Goal: Information Seeking & Learning: Learn about a topic

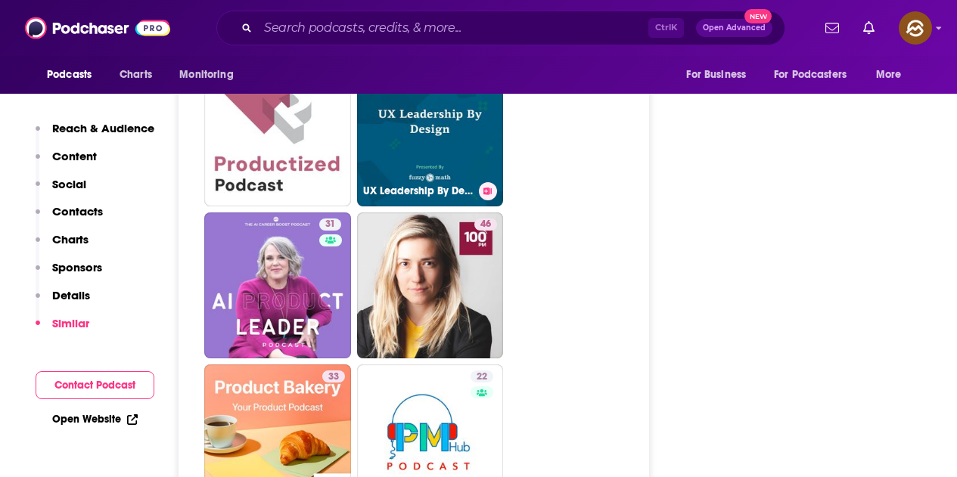
scroll to position [3857, 0]
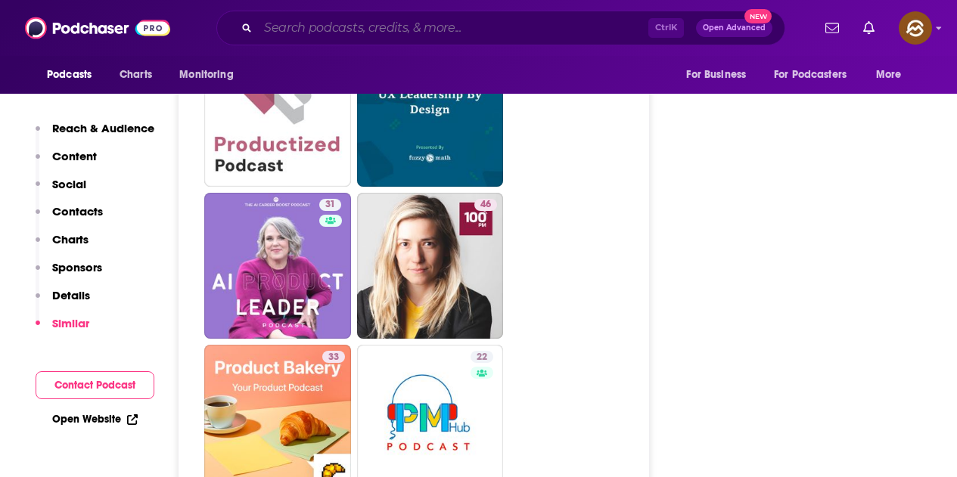
click at [390, 22] on input "Search podcasts, credits, & more..." at bounding box center [453, 28] width 390 height 24
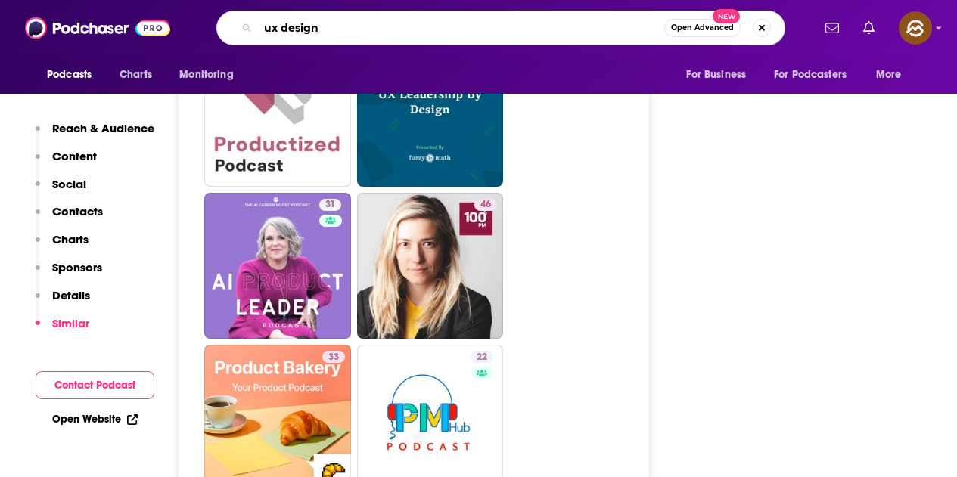
type input "ux design"
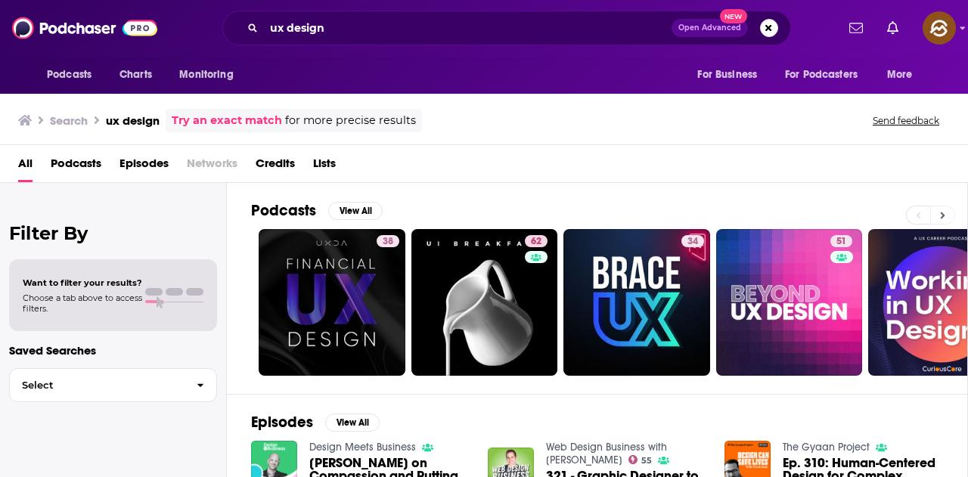
click at [945, 209] on button at bounding box center [942, 215] width 25 height 19
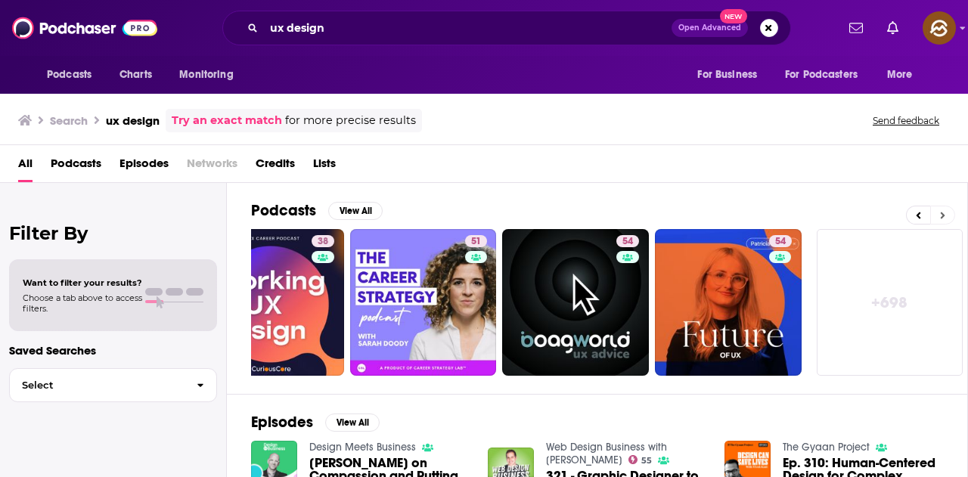
scroll to position [0, 672]
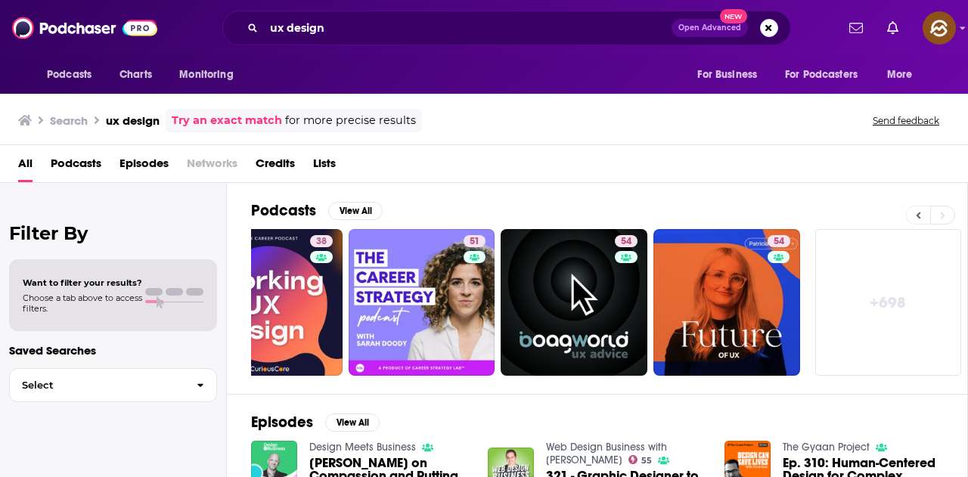
click at [911, 212] on button at bounding box center [918, 215] width 24 height 19
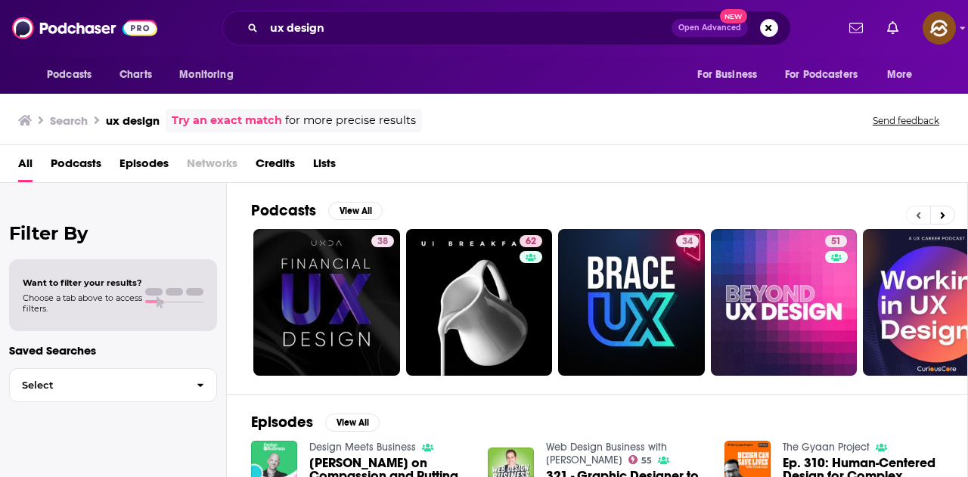
scroll to position [0, 0]
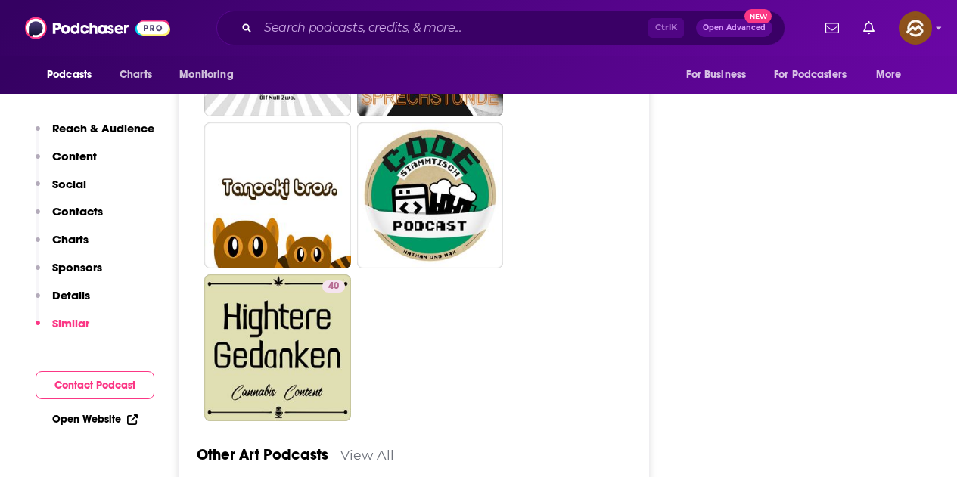
scroll to position [3328, 0]
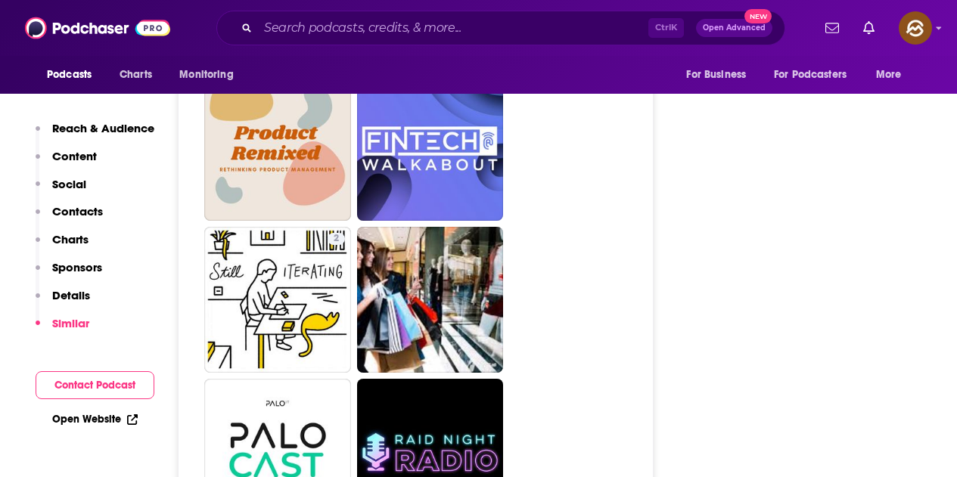
scroll to position [3101, 0]
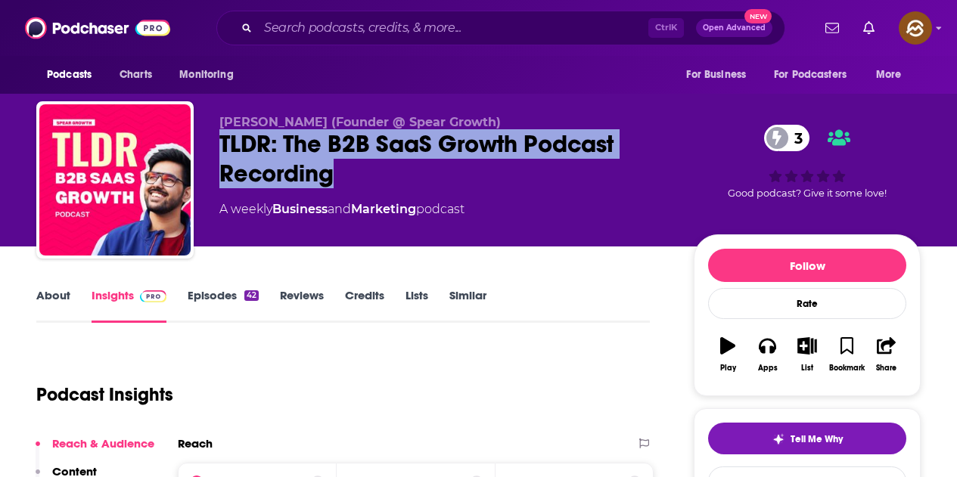
drag, startPoint x: 222, startPoint y: 141, endPoint x: 340, endPoint y: 172, distance: 122.7
click at [340, 172] on div "TLDR: The B2B SaaS Growth Podcast Recording 3" at bounding box center [444, 158] width 450 height 59
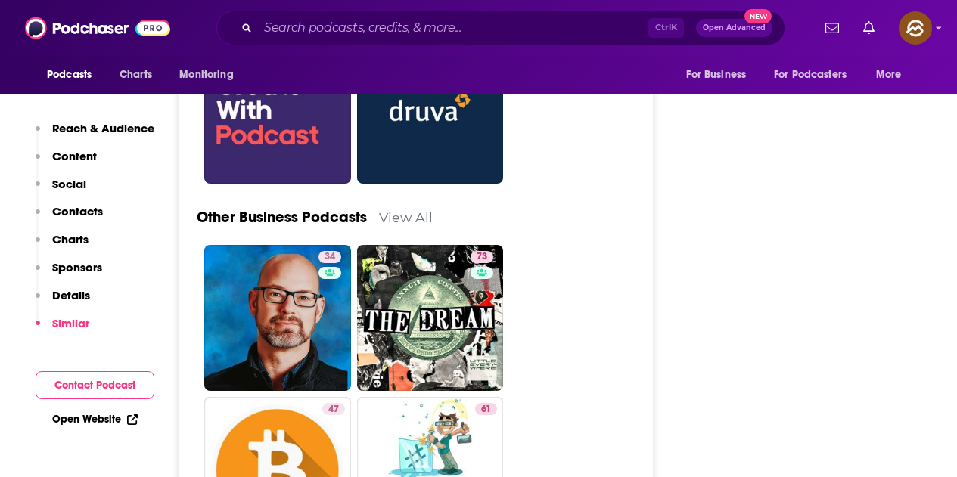
scroll to position [3555, 0]
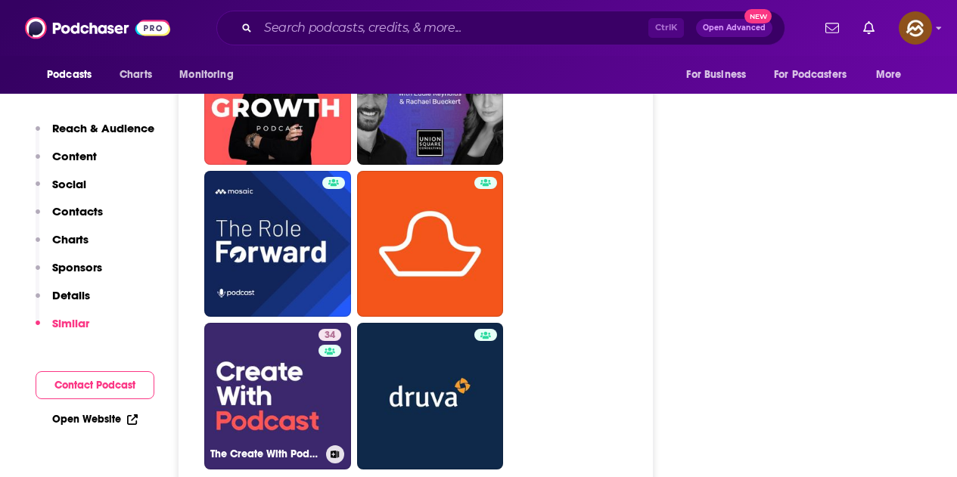
click at [290, 382] on link "34 The Create With Podcast" at bounding box center [277, 396] width 147 height 147
type input "https://www.podchaser.com/podcasts/the-create-with-podcast-4775700"
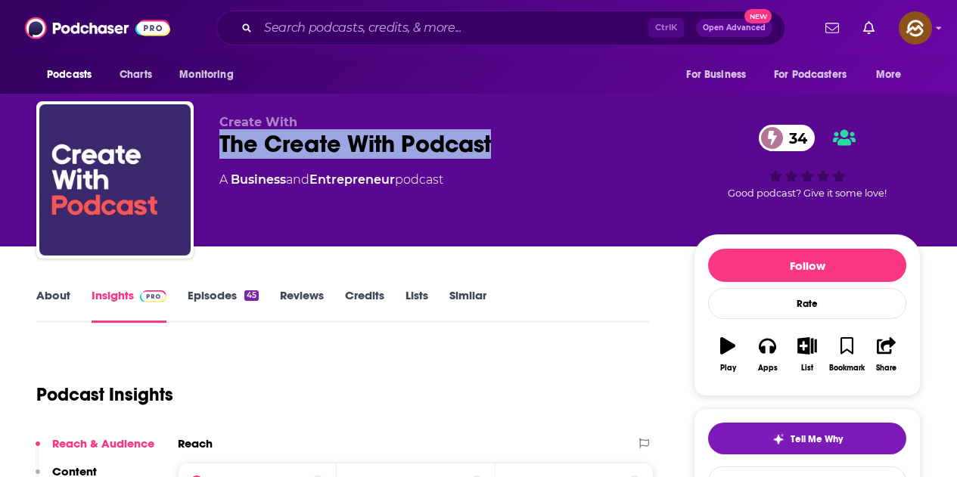
drag, startPoint x: 222, startPoint y: 146, endPoint x: 493, endPoint y: 146, distance: 270.8
click at [493, 146] on div "The Create With Podcast 34" at bounding box center [444, 143] width 450 height 29
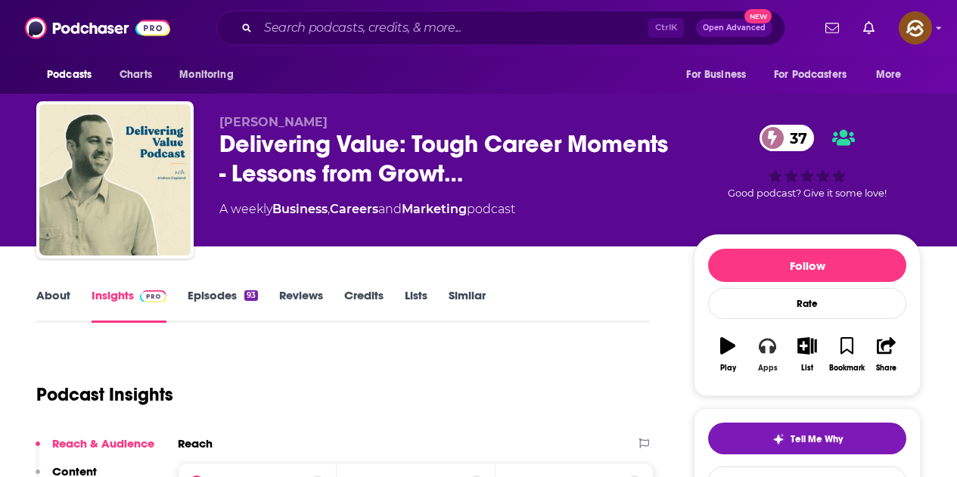
click at [760, 362] on button "Apps" at bounding box center [766, 355] width 39 height 54
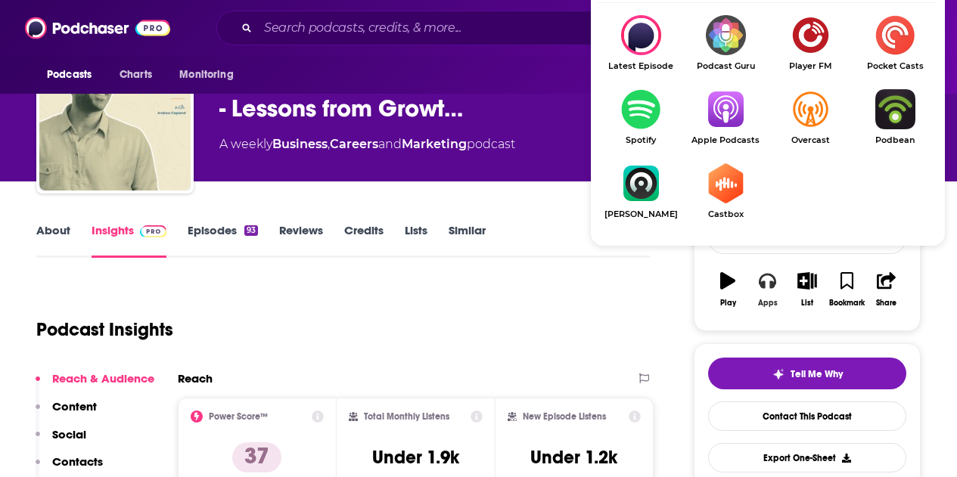
scroll to position [76, 0]
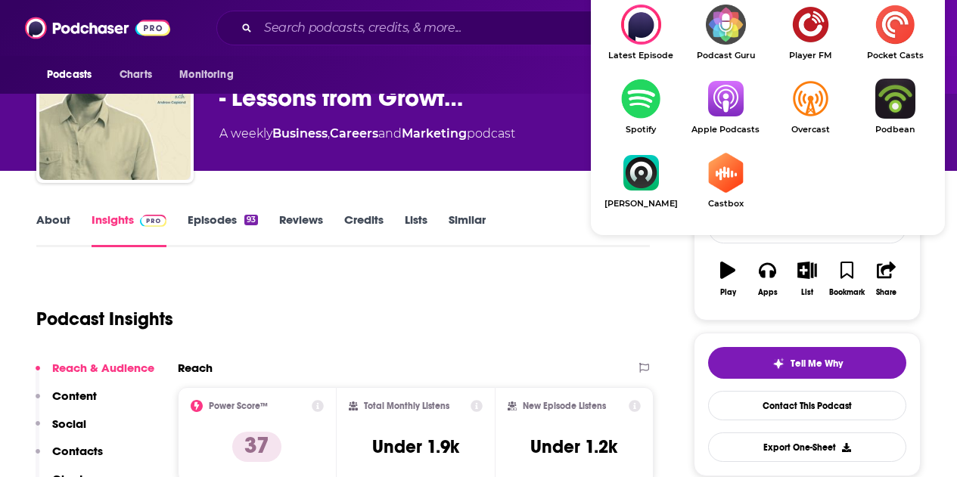
click at [735, 123] on link "Apple Podcasts" at bounding box center [725, 107] width 85 height 56
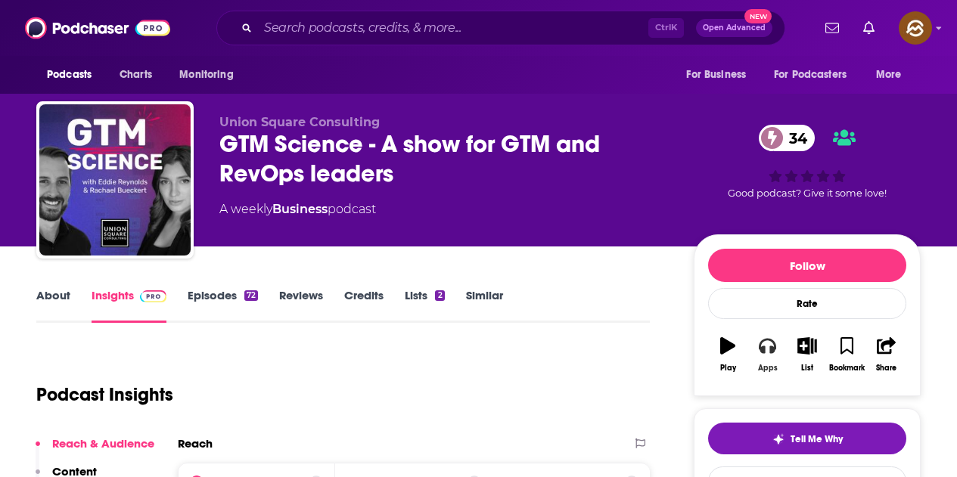
click at [763, 345] on icon "button" at bounding box center [767, 345] width 17 height 17
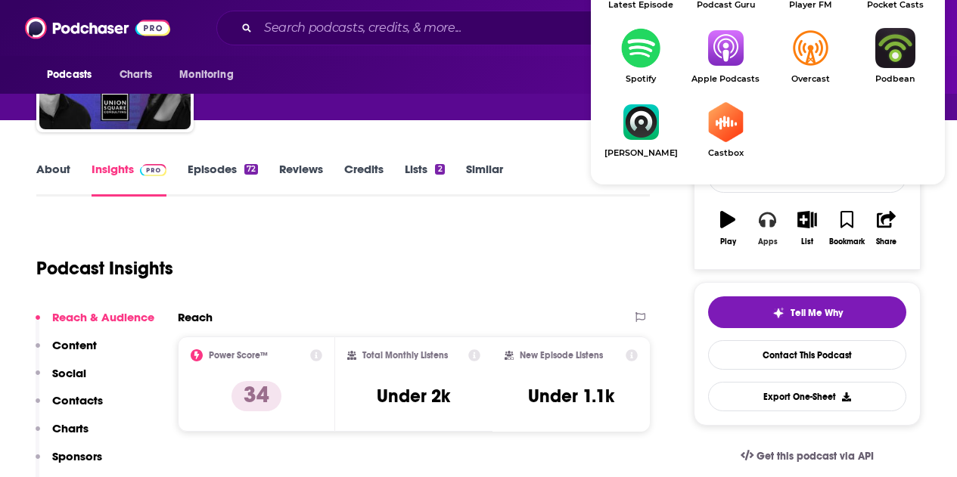
scroll to position [151, 0]
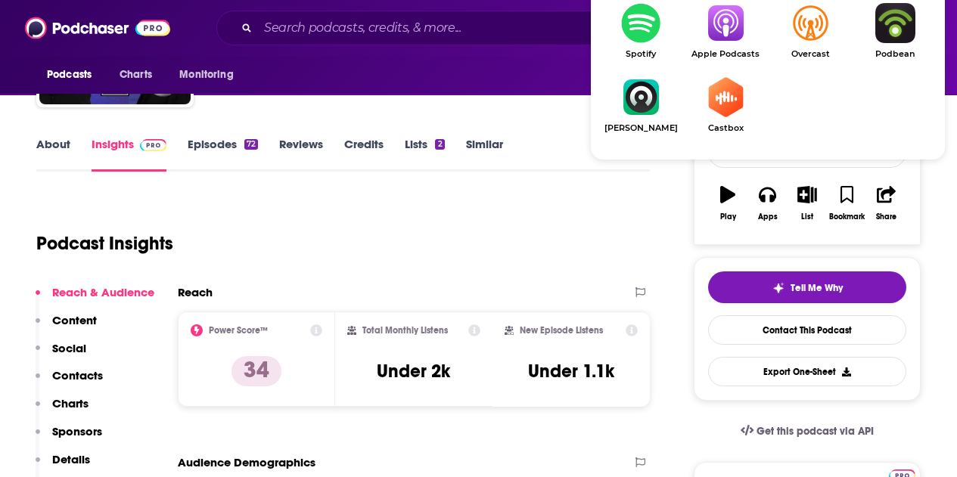
click at [725, 33] on img "Show Listen On dropdown" at bounding box center [725, 23] width 85 height 40
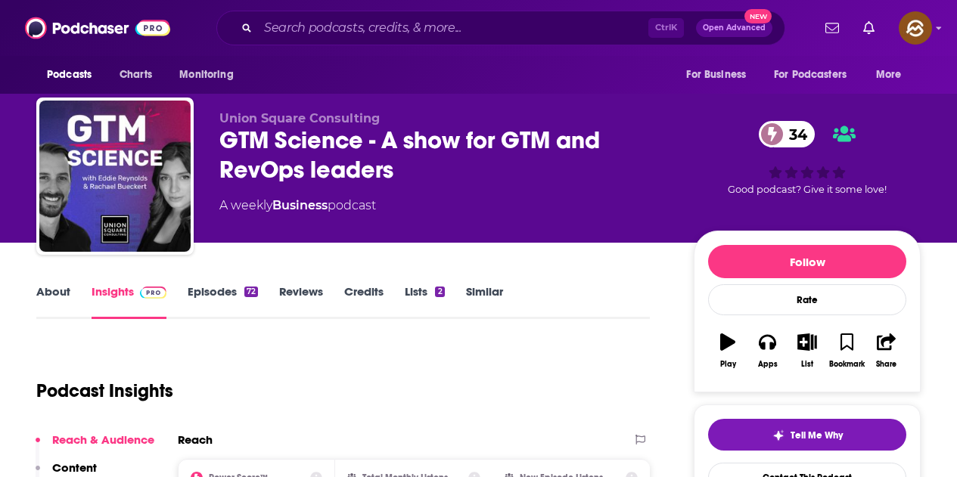
scroll to position [0, 0]
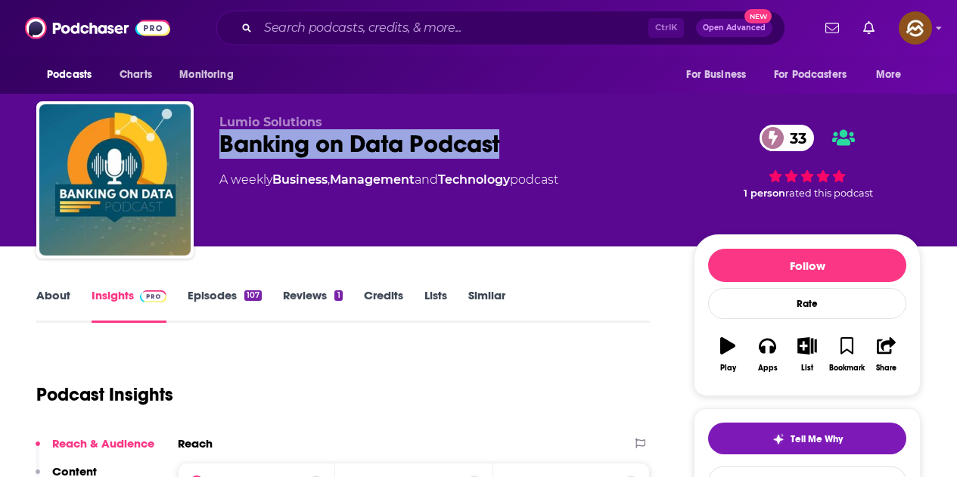
drag, startPoint x: 213, startPoint y: 144, endPoint x: 522, endPoint y: 147, distance: 308.6
click at [522, 147] on div "Lumio Solutions Banking on Data Podcast 33 A weekly Business , Management and T…" at bounding box center [478, 182] width 884 height 163
click at [772, 342] on icon "button" at bounding box center [767, 346] width 17 height 15
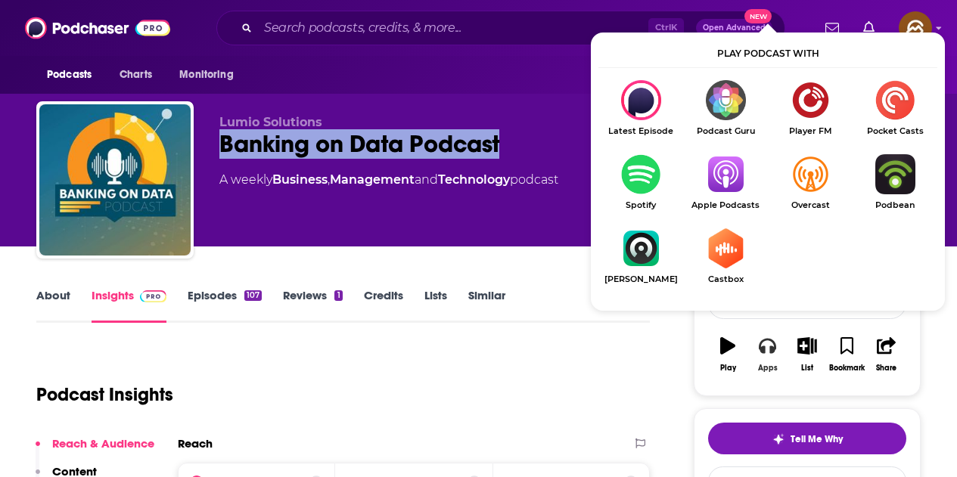
scroll to position [151, 0]
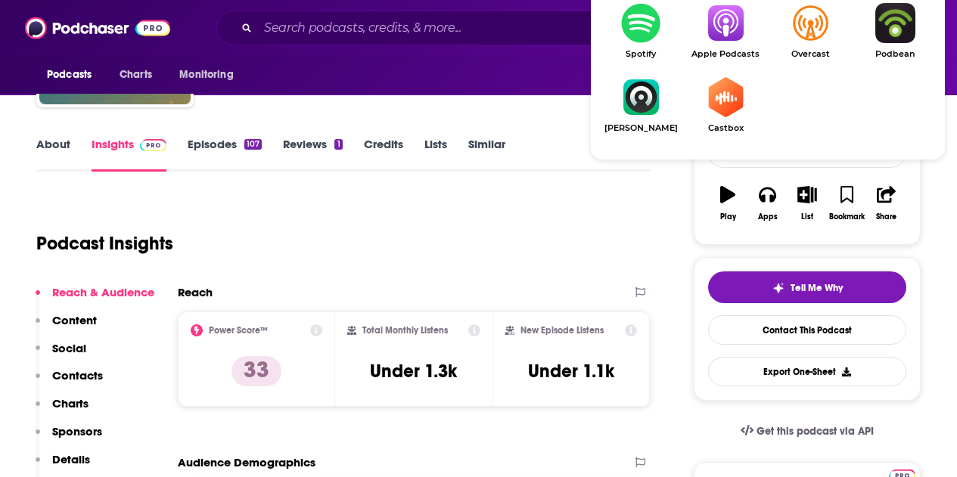
click at [721, 42] on img "Show Listen On dropdown" at bounding box center [725, 23] width 85 height 40
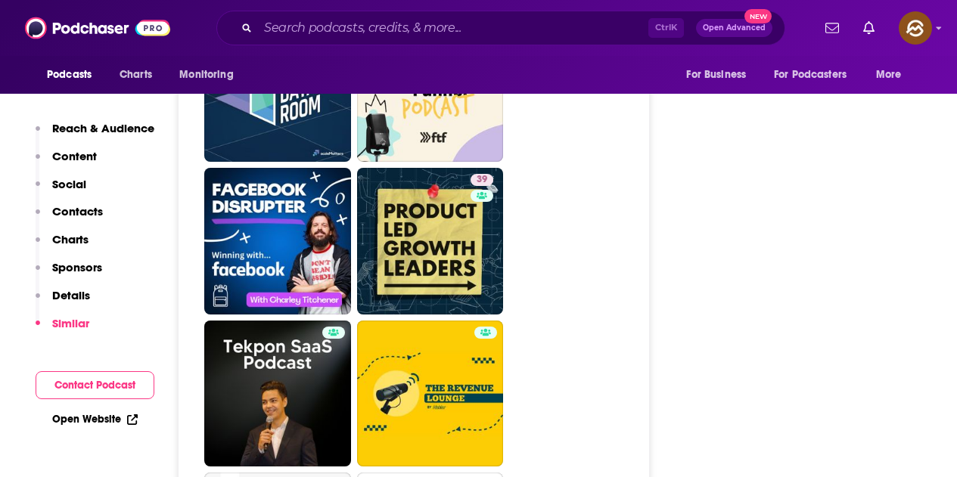
scroll to position [3101, 0]
